Goal: Task Accomplishment & Management: Complete application form

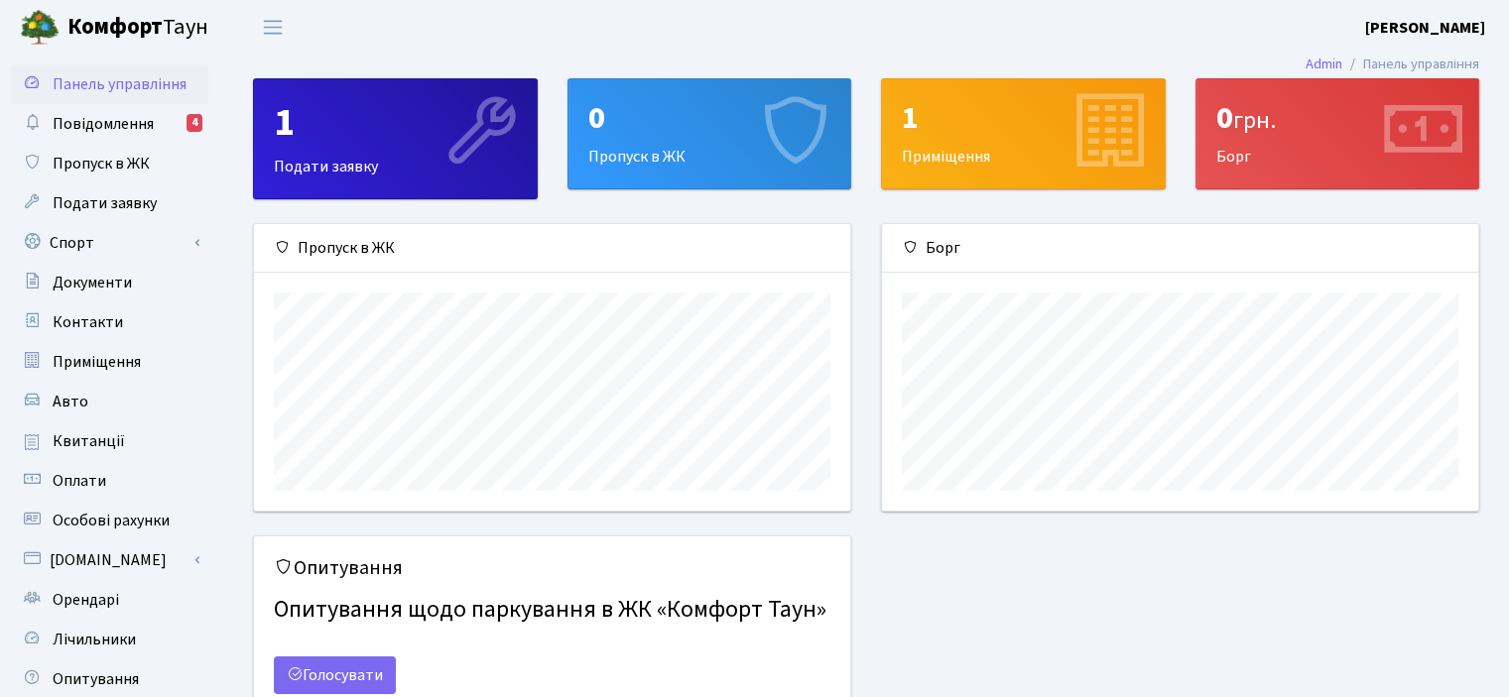
scroll to position [286, 595]
click at [79, 234] on link "Спорт" at bounding box center [109, 243] width 198 height 40
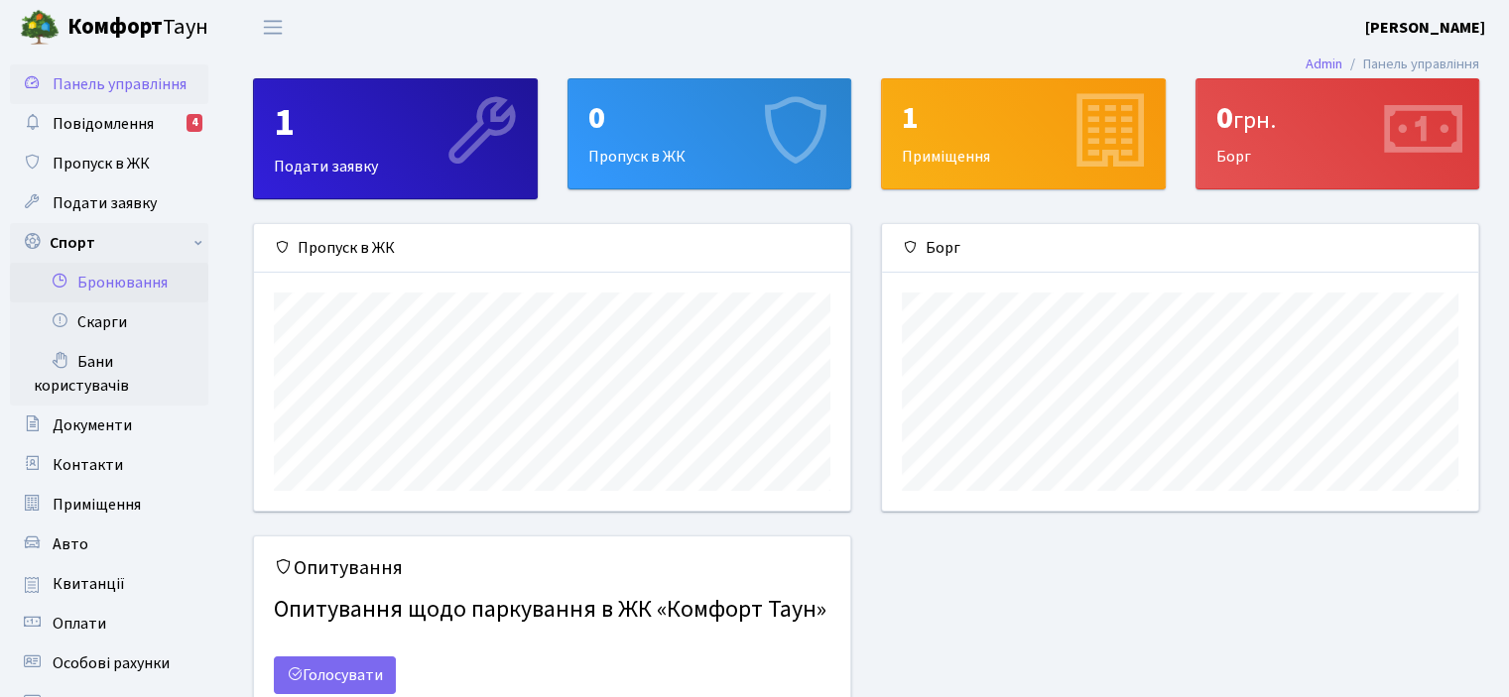
click at [143, 288] on link "Бронювання" at bounding box center [109, 283] width 198 height 40
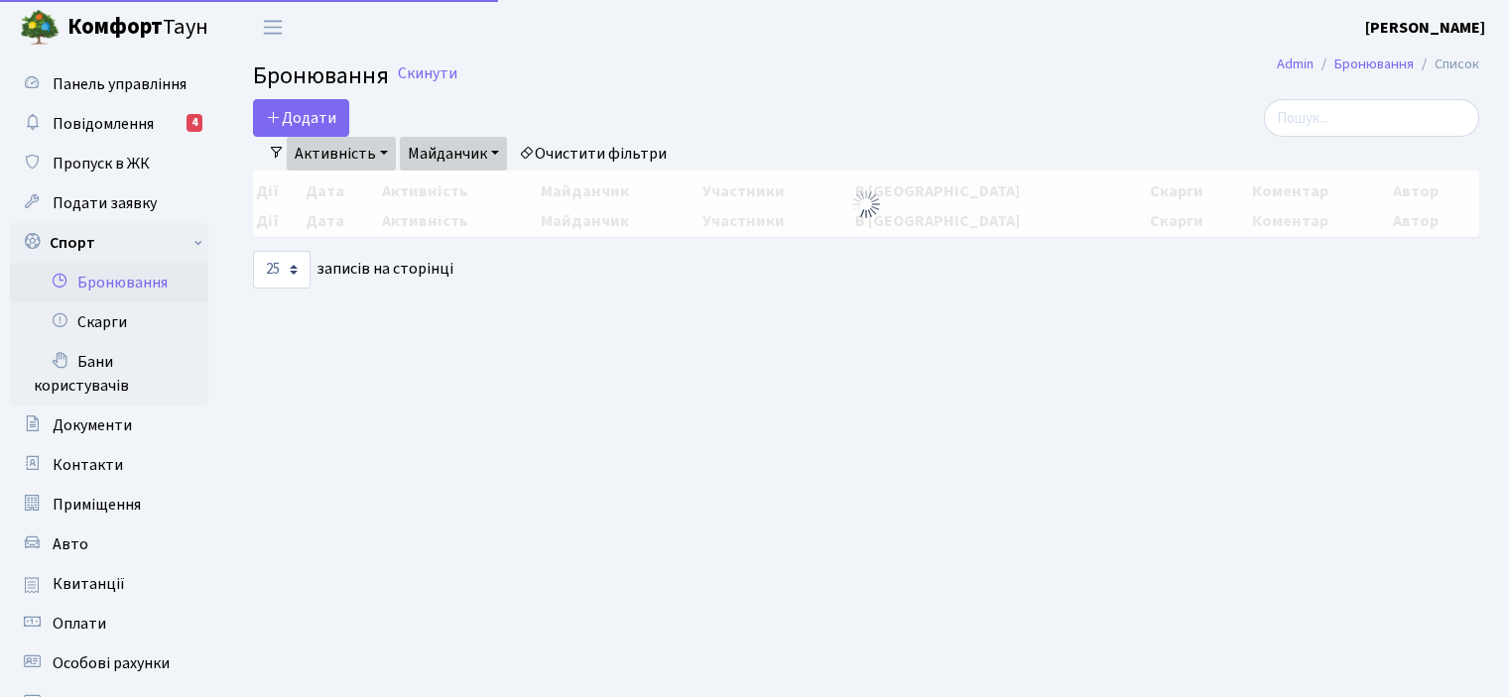
select select "25"
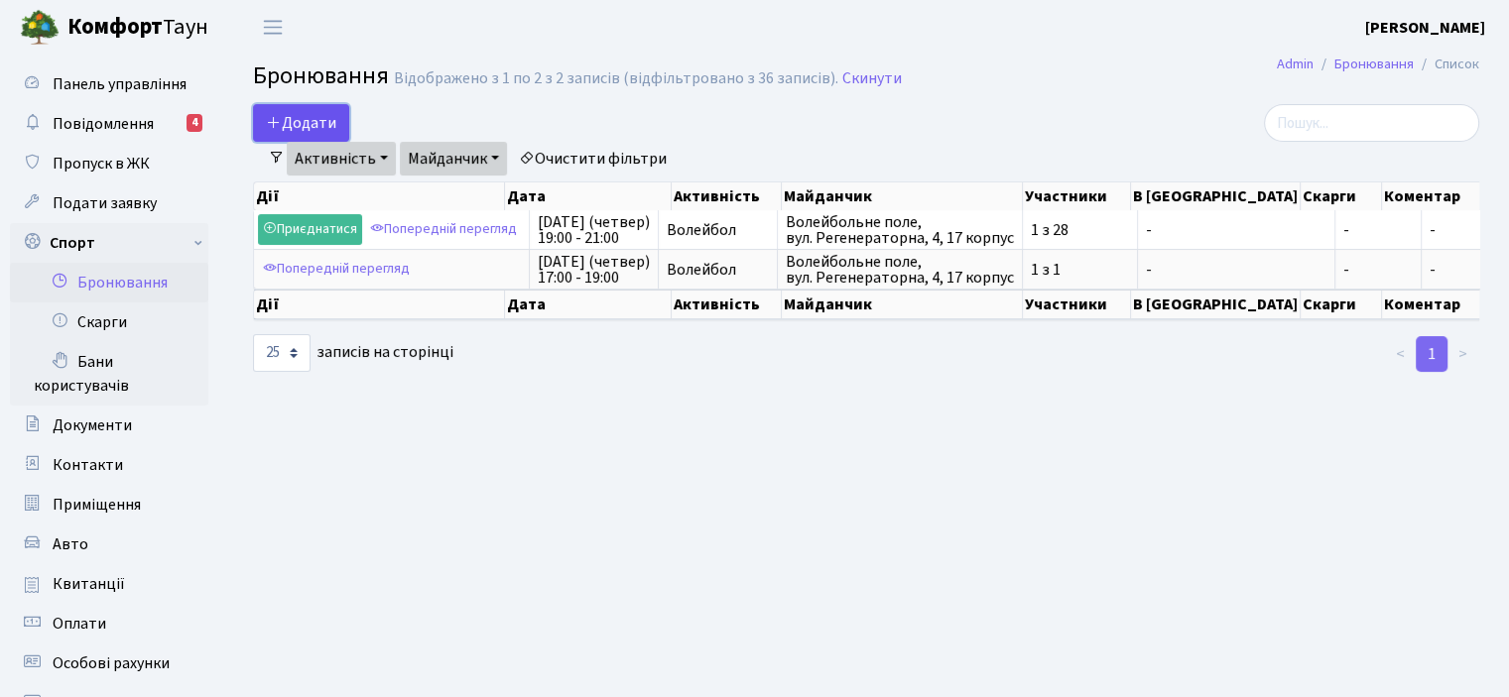
click at [313, 118] on button "Додати" at bounding box center [301, 123] width 96 height 38
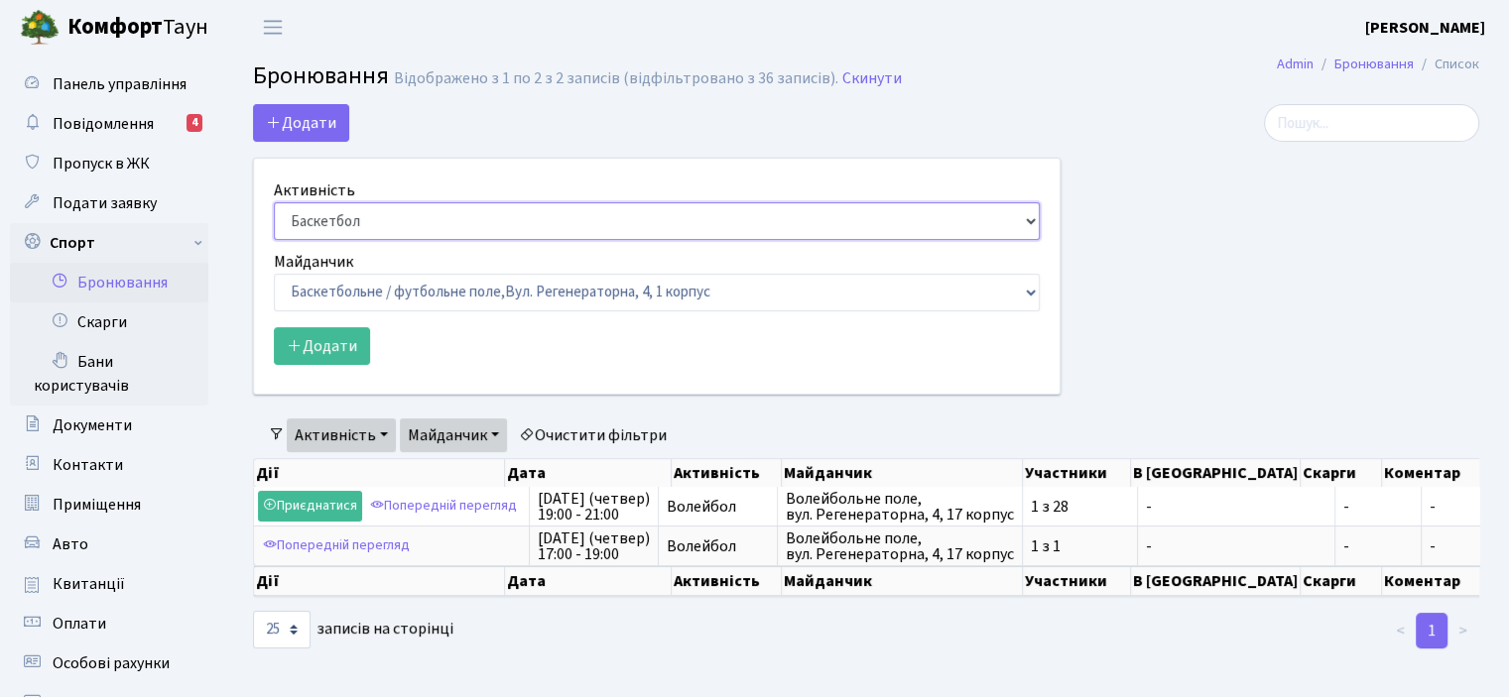
click at [1029, 218] on select "Баскетбол Волейбол Йога Катання на роликах Настільний теніс Теніс Футбол Фітнес" at bounding box center [657, 221] width 766 height 38
select select "4"
click at [274, 202] on select "Баскетбол Волейбол Йога Катання на роликах Настільний теніс Теніс Футбол Фітнес" at bounding box center [657, 221] width 766 height 38
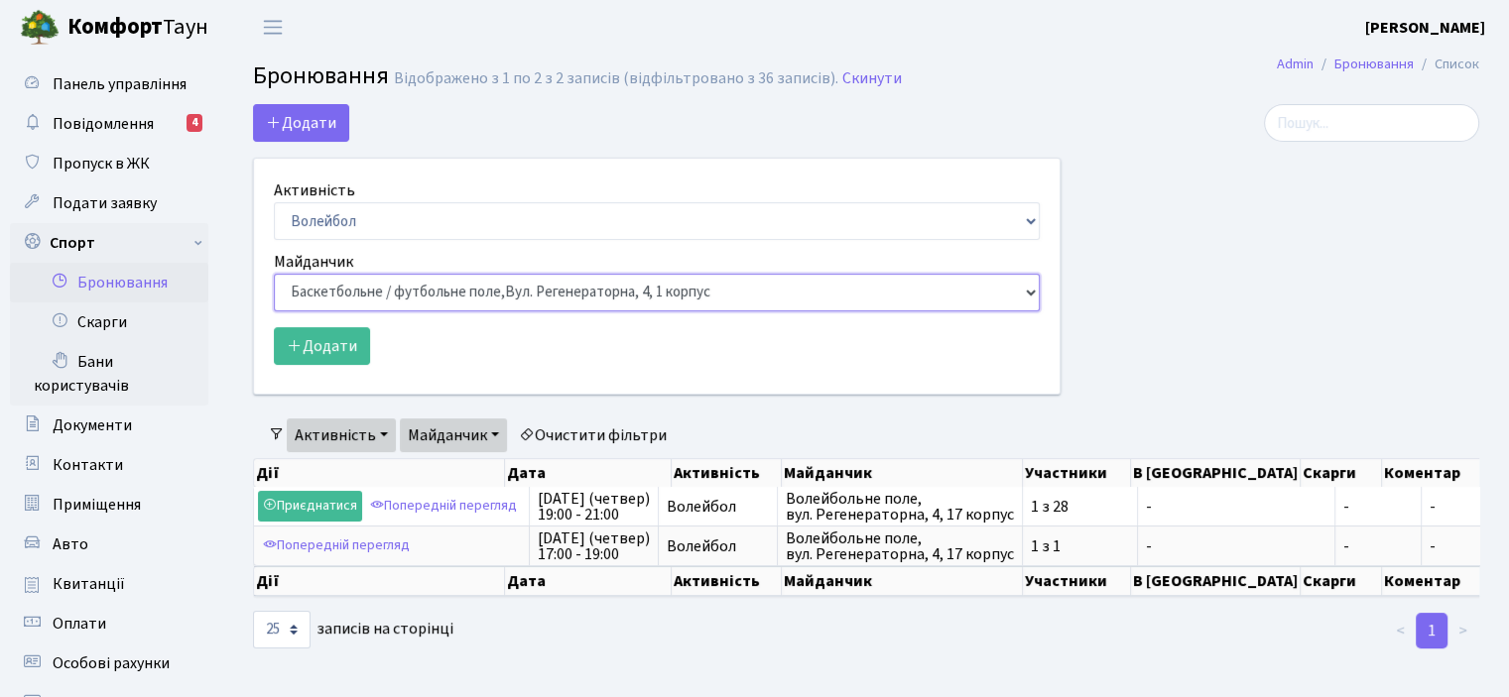
click at [1031, 293] on select "Баскетбольне / футбольне поле, Вул. Регенераторна, 4, 1 корпус Баскетбольне пол…" at bounding box center [657, 293] width 766 height 38
select select "4"
click at [274, 274] on select "Баскетбольне / футбольне поле, Вул. Регенераторна, 4, 1 корпус Баскетбольне пол…" at bounding box center [657, 293] width 766 height 38
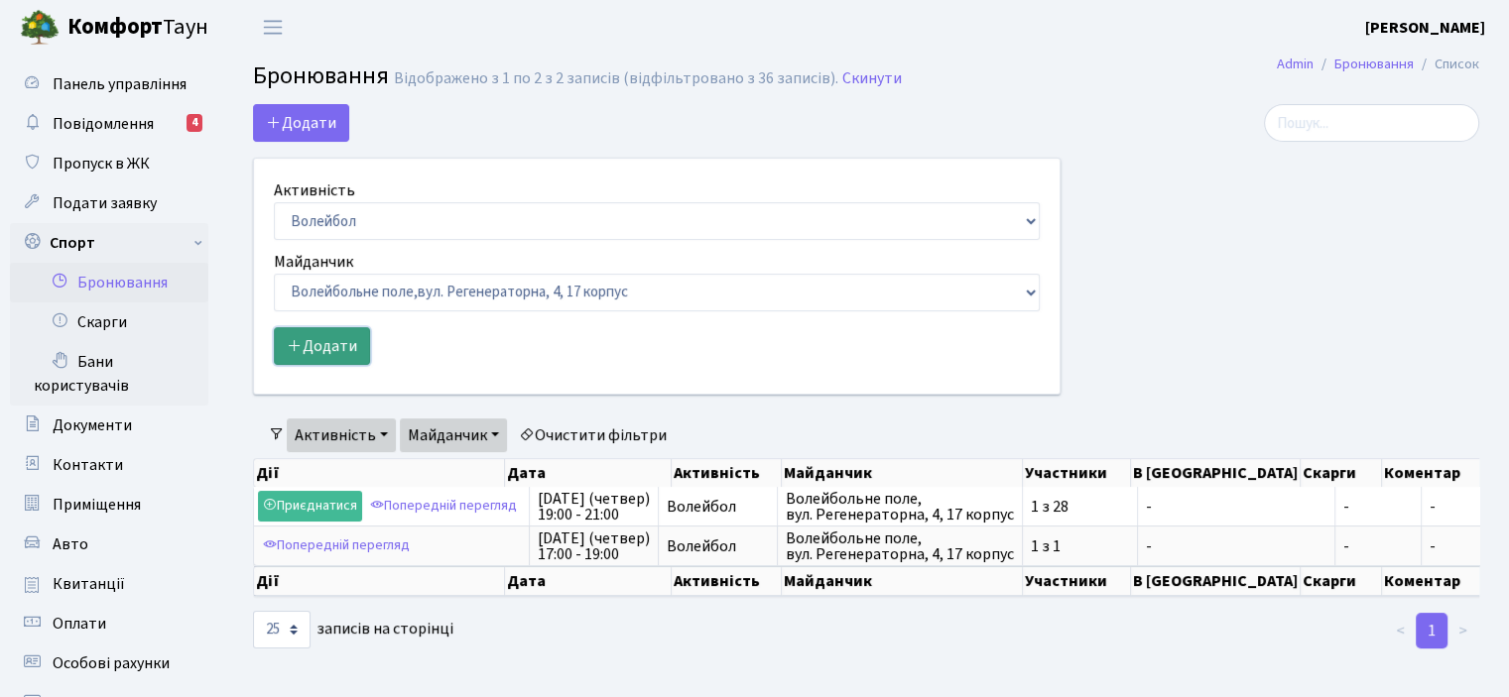
click at [321, 336] on button "Додати" at bounding box center [322, 346] width 96 height 38
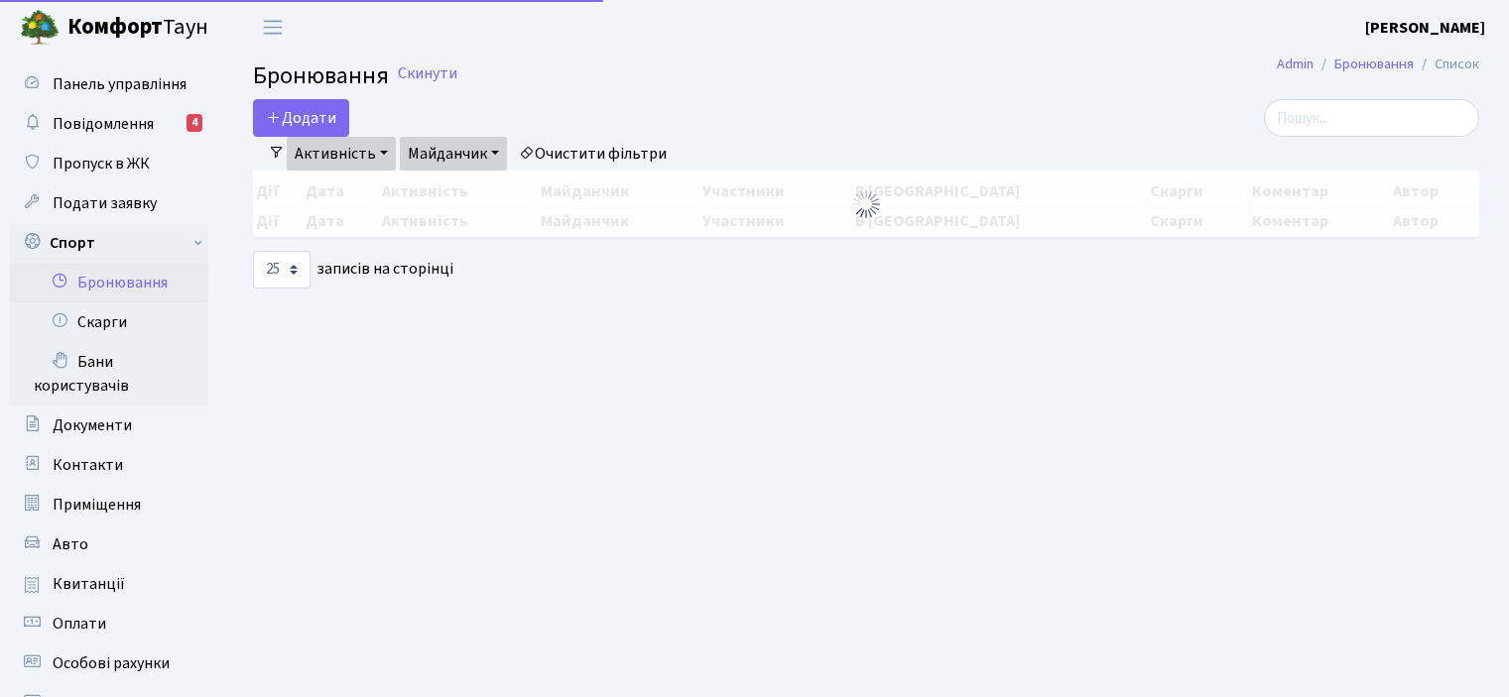
select select "4"
select select "25"
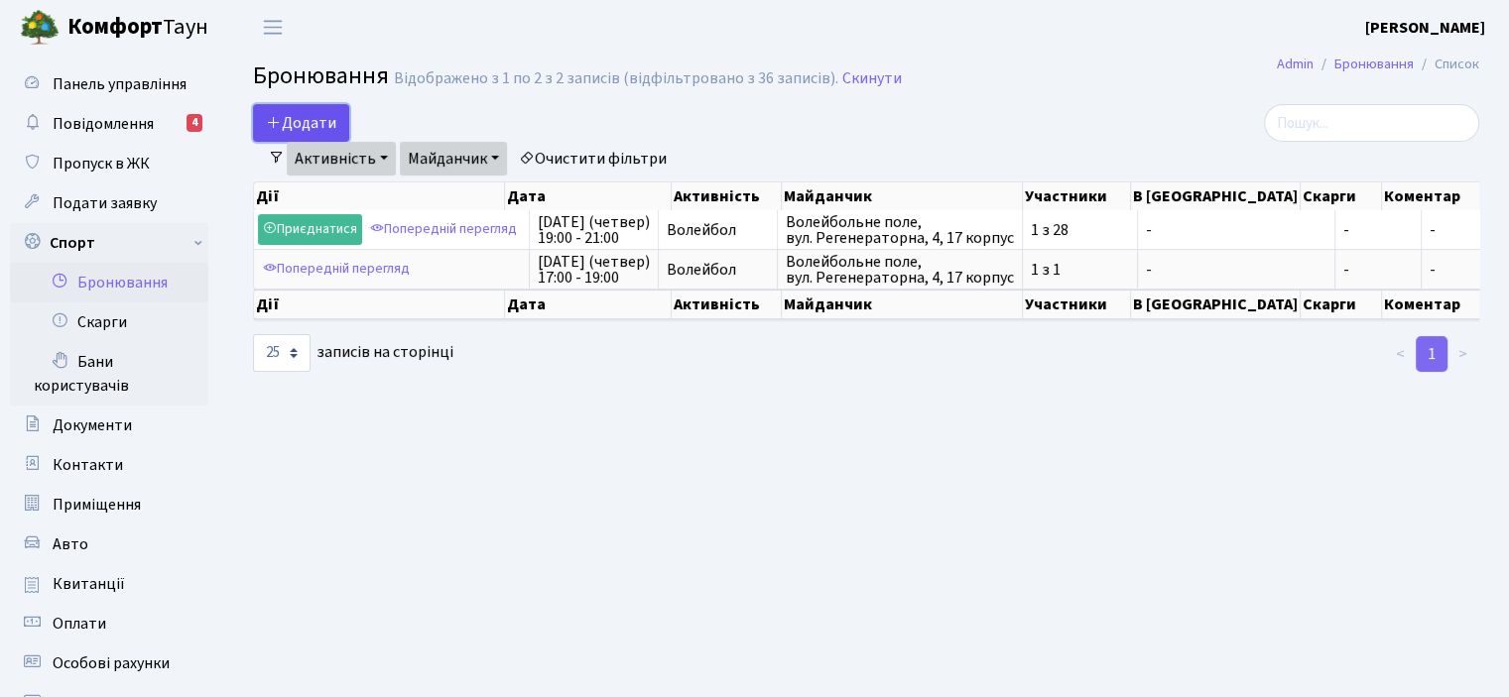
click at [292, 118] on button "Додати" at bounding box center [301, 123] width 96 height 38
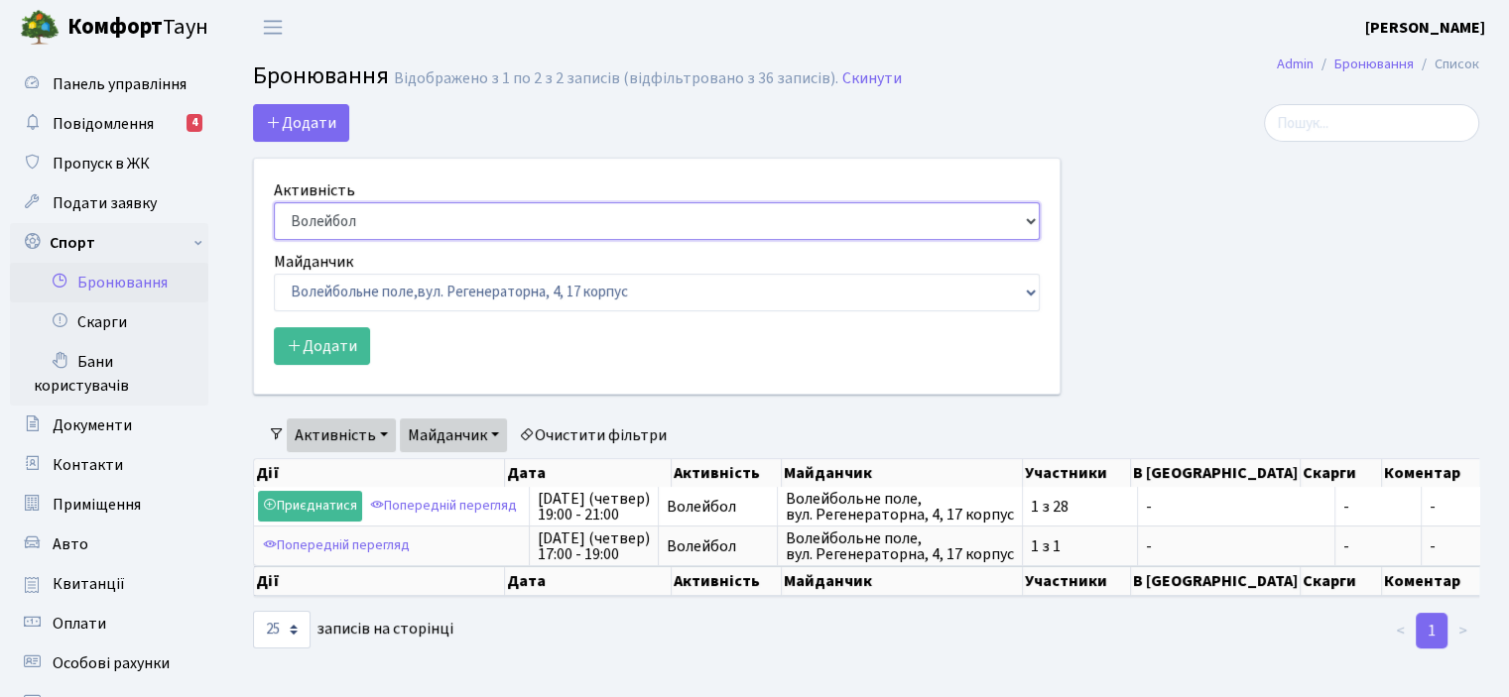
click at [1032, 221] on select "Баскетбол Волейбол Йога Катання на роликах Настільний теніс Теніс Футбол Фітнес" at bounding box center [657, 221] width 766 height 38
click at [274, 202] on select "Баскетбол Волейбол Йога Катання на роликах Настільний теніс Теніс Футбол Фітнес" at bounding box center [657, 221] width 766 height 38
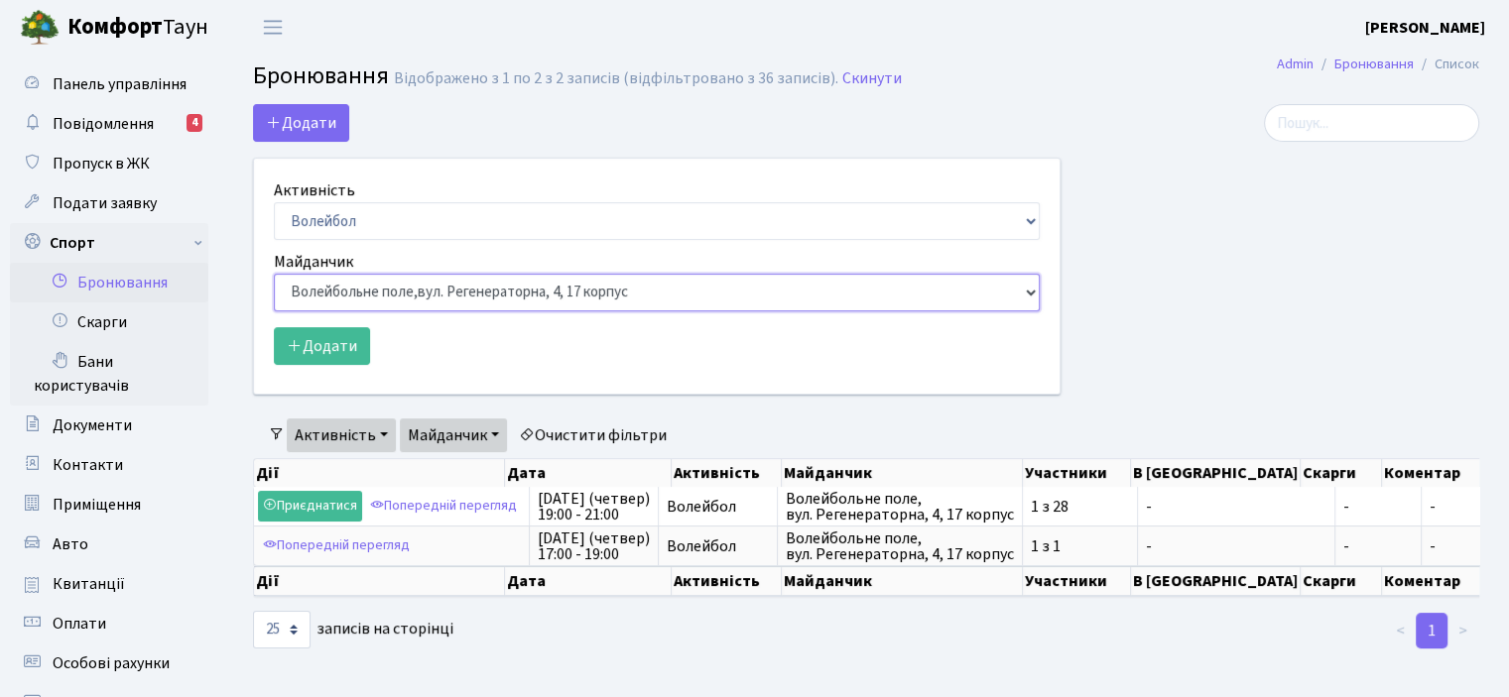
click at [1029, 295] on select "Баскетбольне / футбольне поле, Вул. Регенераторна, 4, 1 корпус Баскетбольне пол…" at bounding box center [657, 293] width 766 height 38
select select "8"
click at [274, 274] on select "Баскетбольне / футбольне поле, Вул. Регенераторна, 4, 1 корпус Баскетбольне пол…" at bounding box center [657, 293] width 766 height 38
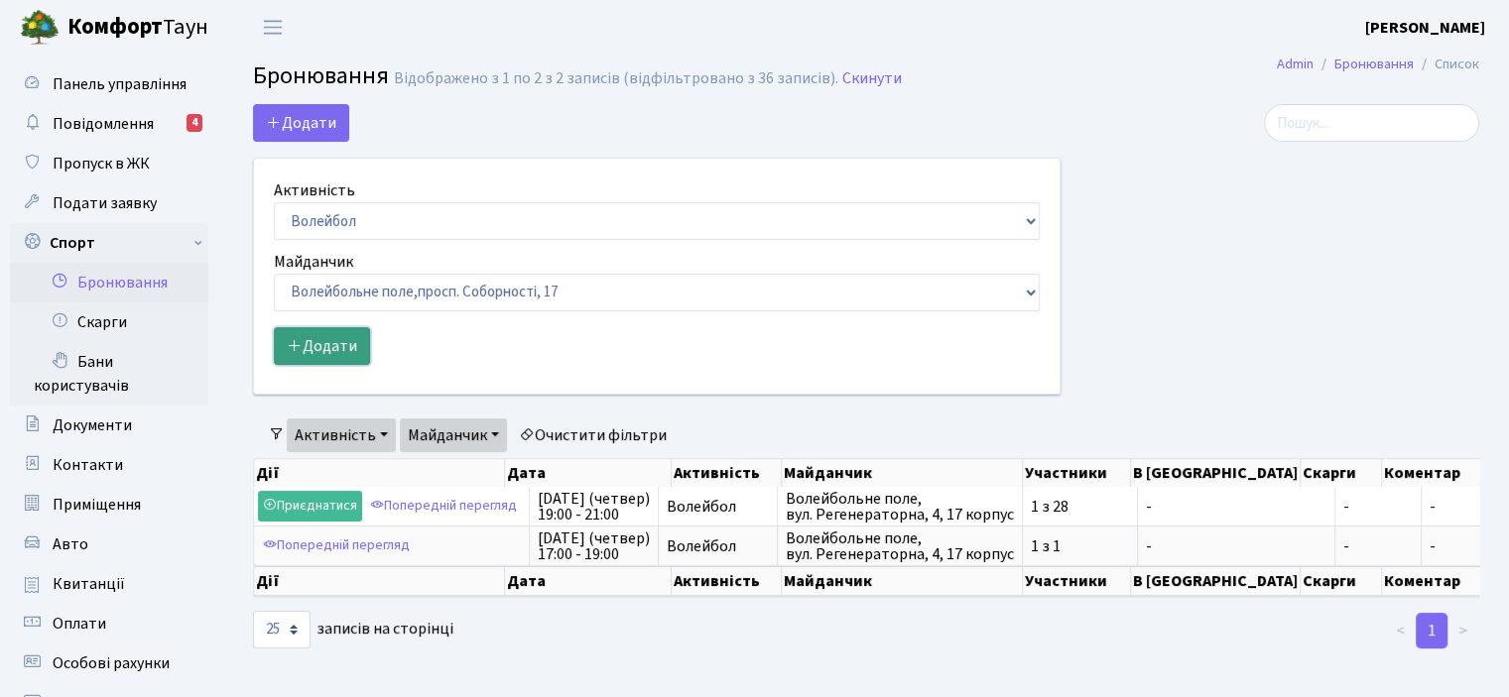
click at [312, 345] on button "Додати" at bounding box center [322, 346] width 96 height 38
